Goal: Transaction & Acquisition: Subscribe to service/newsletter

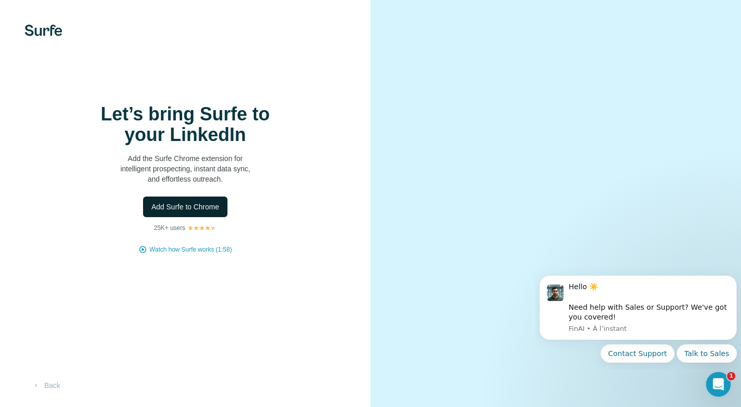
click at [196, 205] on span "Add Surfe to Chrome" at bounding box center [185, 207] width 68 height 10
